Goal: Information Seeking & Learning: Learn about a topic

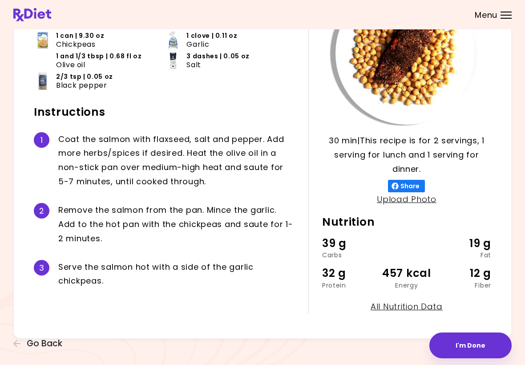
scroll to position [95, 0]
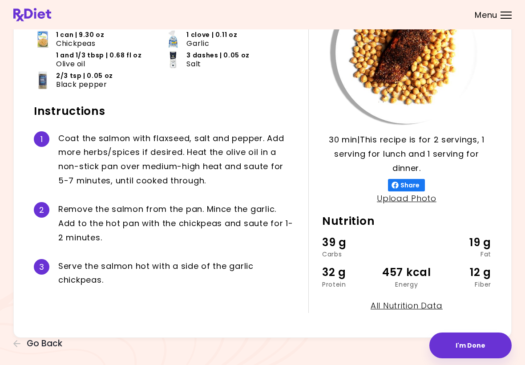
click at [468, 348] on button "I'm Done" at bounding box center [471, 346] width 82 height 26
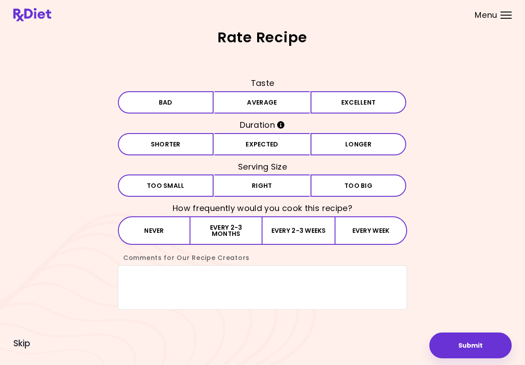
click at [297, 104] on button "Average" at bounding box center [263, 102] width 96 height 22
click at [301, 145] on button "Expected" at bounding box center [263, 144] width 96 height 22
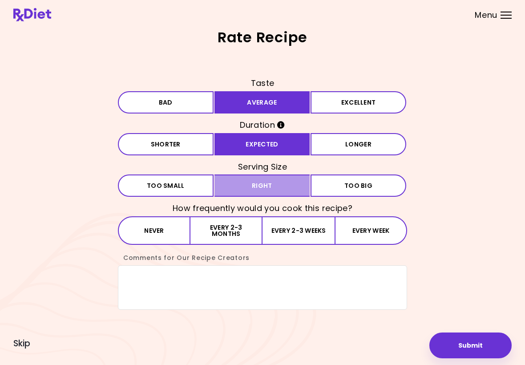
click at [295, 187] on button "Right" at bounding box center [263, 186] width 96 height 22
click at [247, 231] on button "Every 2-3 months" at bounding box center [227, 230] width 72 height 29
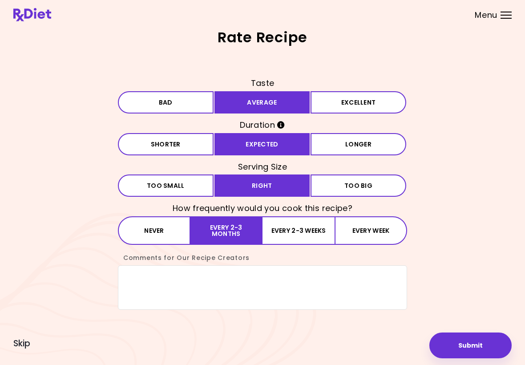
click at [474, 347] on button "Submit" at bounding box center [471, 346] width 82 height 26
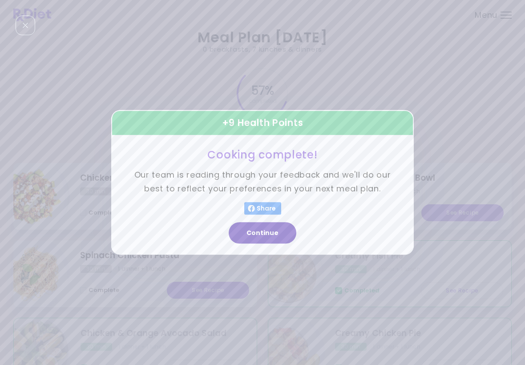
click at [268, 236] on button "Continue" at bounding box center [263, 233] width 68 height 21
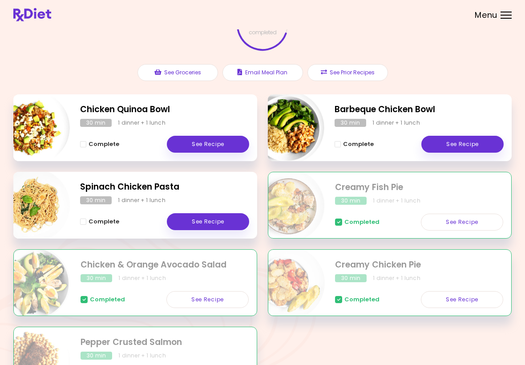
scroll to position [66, 0]
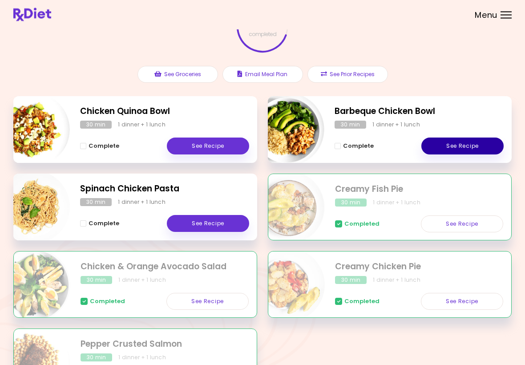
click at [472, 141] on link "See Recipe" at bounding box center [463, 146] width 82 height 17
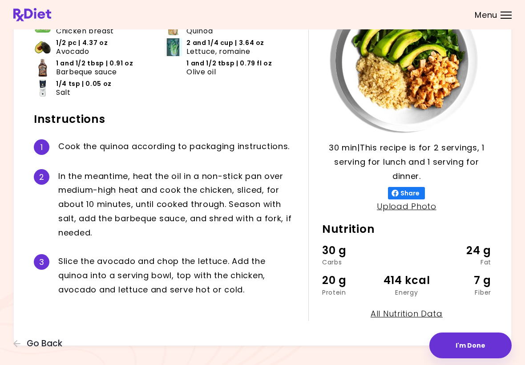
scroll to position [95, 0]
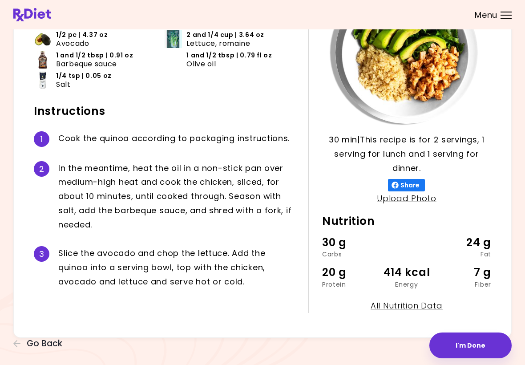
click at [29, 349] on span "Go Back" at bounding box center [45, 344] width 36 height 10
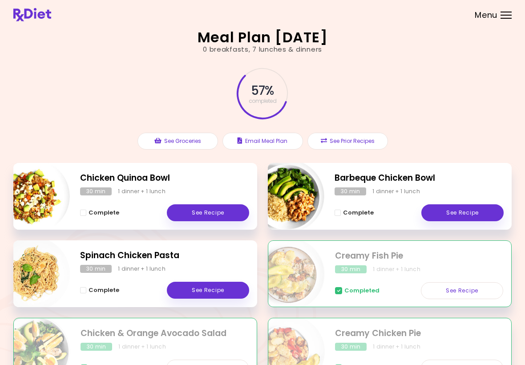
click at [210, 208] on link "See Recipe" at bounding box center [208, 212] width 82 height 17
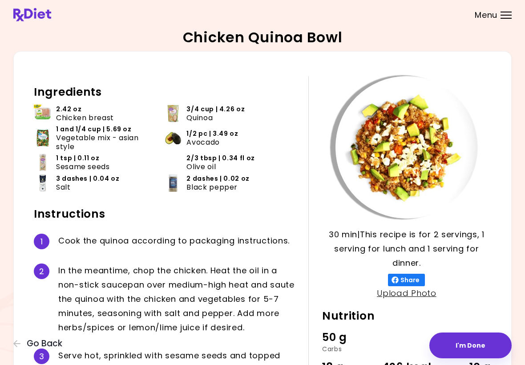
click at [32, 339] on span "Go Back" at bounding box center [45, 344] width 36 height 10
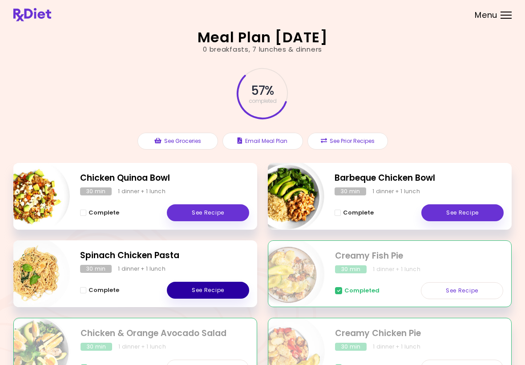
click at [227, 296] on link "See Recipe" at bounding box center [208, 290] width 82 height 17
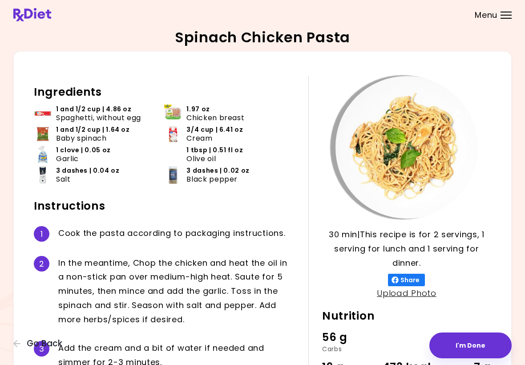
click at [28, 346] on span "Go Back" at bounding box center [45, 344] width 36 height 10
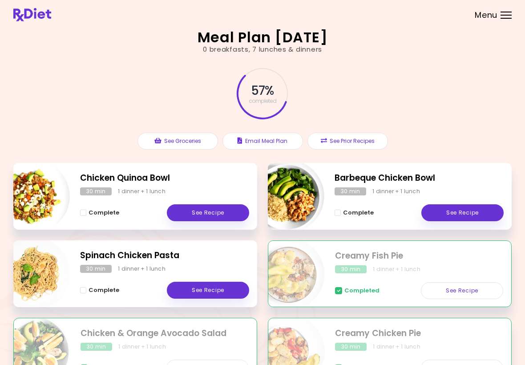
click at [320, 147] on button "See Prior Recipes" at bounding box center [348, 141] width 81 height 17
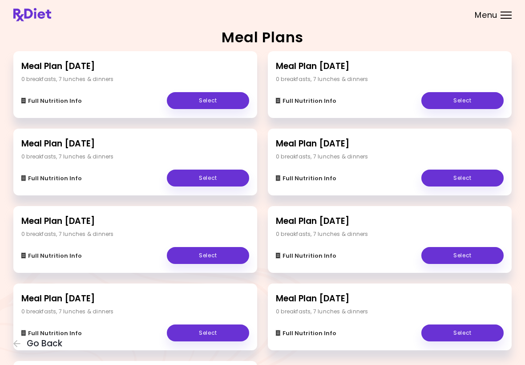
scroll to position [103, 0]
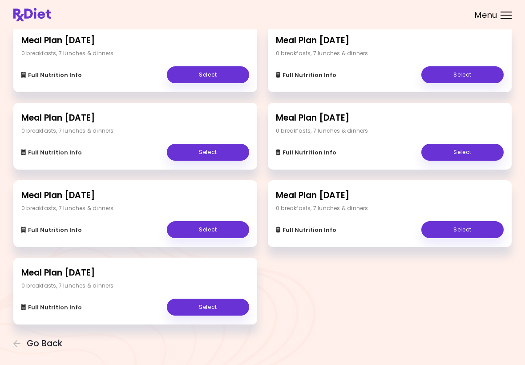
click at [484, 19] on span "Menu" at bounding box center [486, 15] width 23 height 8
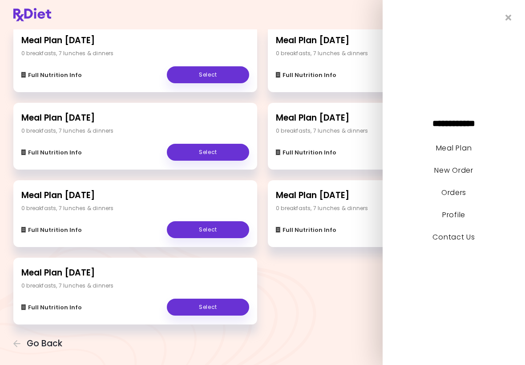
click at [466, 174] on link "New Order" at bounding box center [454, 170] width 39 height 10
